Goal: Find specific page/section

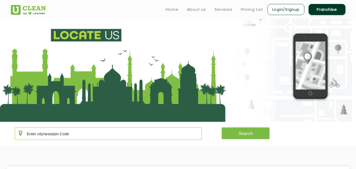
click at [91, 136] on input "text" at bounding box center [108, 133] width 187 height 13
paste input "laundry service in Pimple Saudagar Pune"
drag, startPoint x: 58, startPoint y: 133, endPoint x: 15, endPoint y: 130, distance: 43.5
click at [15, 130] on input "laundry service in Pimple Saudagar Pune" at bounding box center [108, 133] width 187 height 13
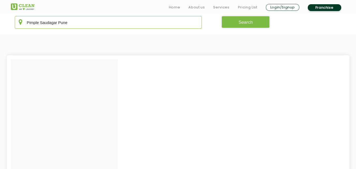
scroll to position [114, 0]
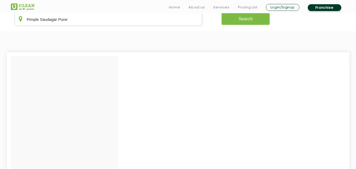
click at [229, 17] on button "Search" at bounding box center [246, 19] width 48 height 12
click at [97, 18] on input "Pimple Saudagar Pune" at bounding box center [108, 19] width 187 height 13
click at [77, 23] on input "Pimple" at bounding box center [108, 19] width 187 height 13
paste input "Attapur [GEOGRAPHIC_DATA]"
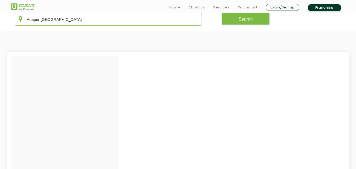
click at [77, 23] on input "Attapur [GEOGRAPHIC_DATA]" at bounding box center [108, 19] width 187 height 13
type input "Attapur"
